Goal: Download file/media

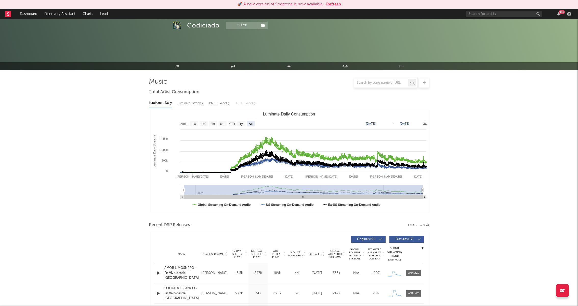
select select "All"
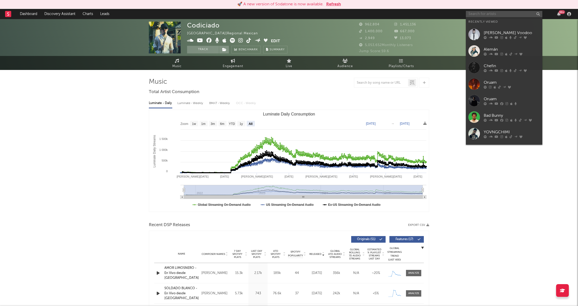
click at [490, 14] on input "text" at bounding box center [504, 14] width 76 height 6
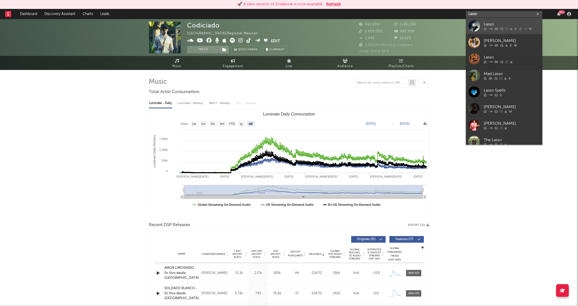
type input "Lasso"
click at [493, 28] on div at bounding box center [511, 28] width 56 height 3
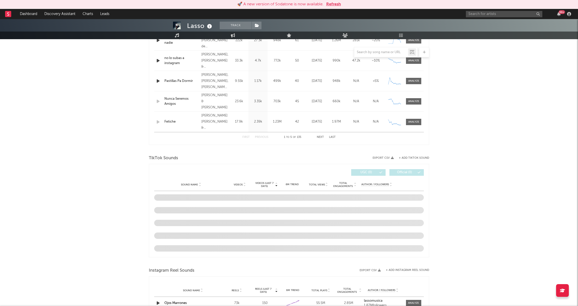
scroll to position [233, 0]
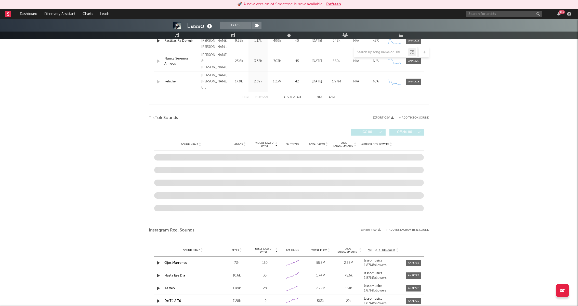
select select "6m"
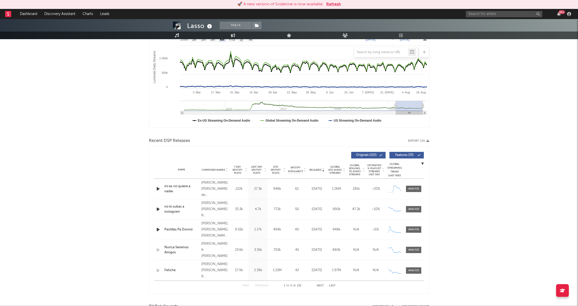
scroll to position [70, 0]
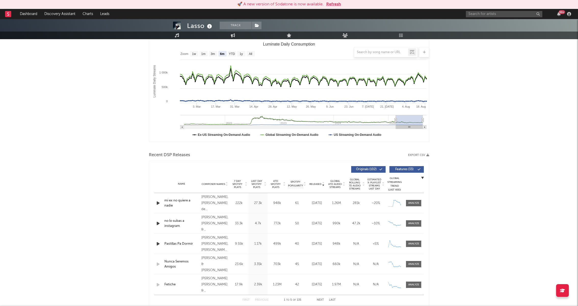
click at [427, 155] on icon "button" at bounding box center [427, 155] width 3 height 3
